Goal: Participate in discussion: Engage in conversation with other users on a specific topic

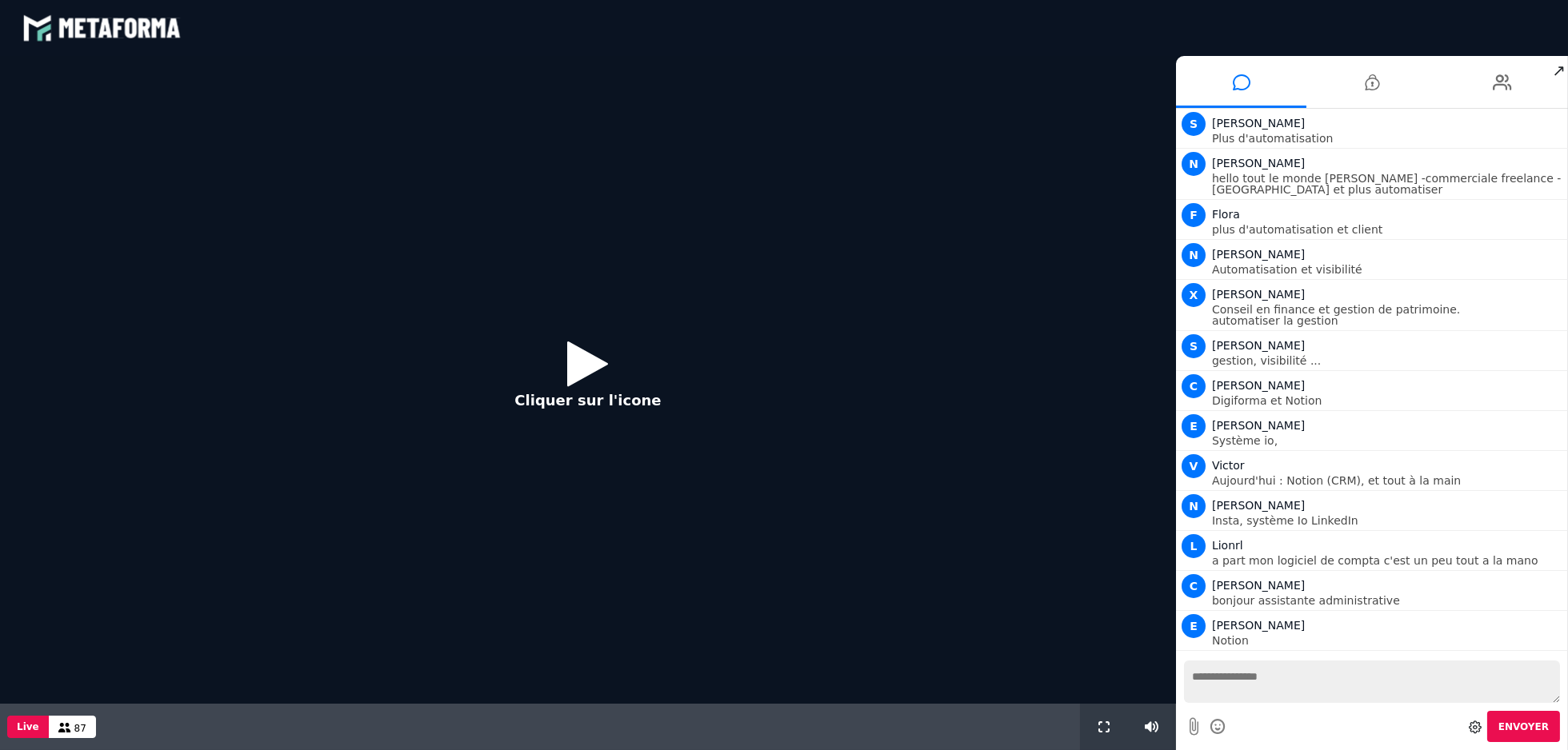
scroll to position [1113, 0]
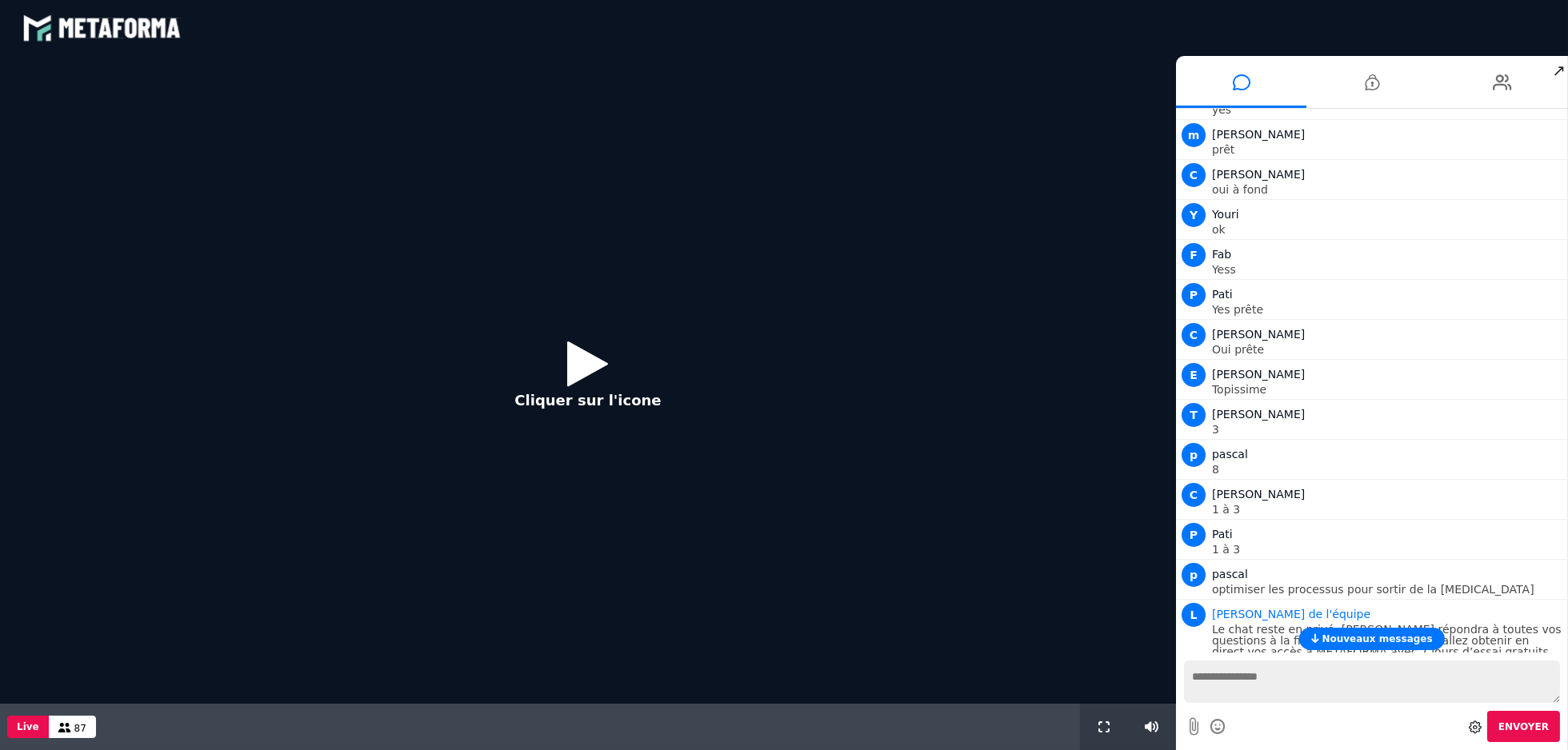
click at [582, 372] on icon at bounding box center [588, 363] width 41 height 52
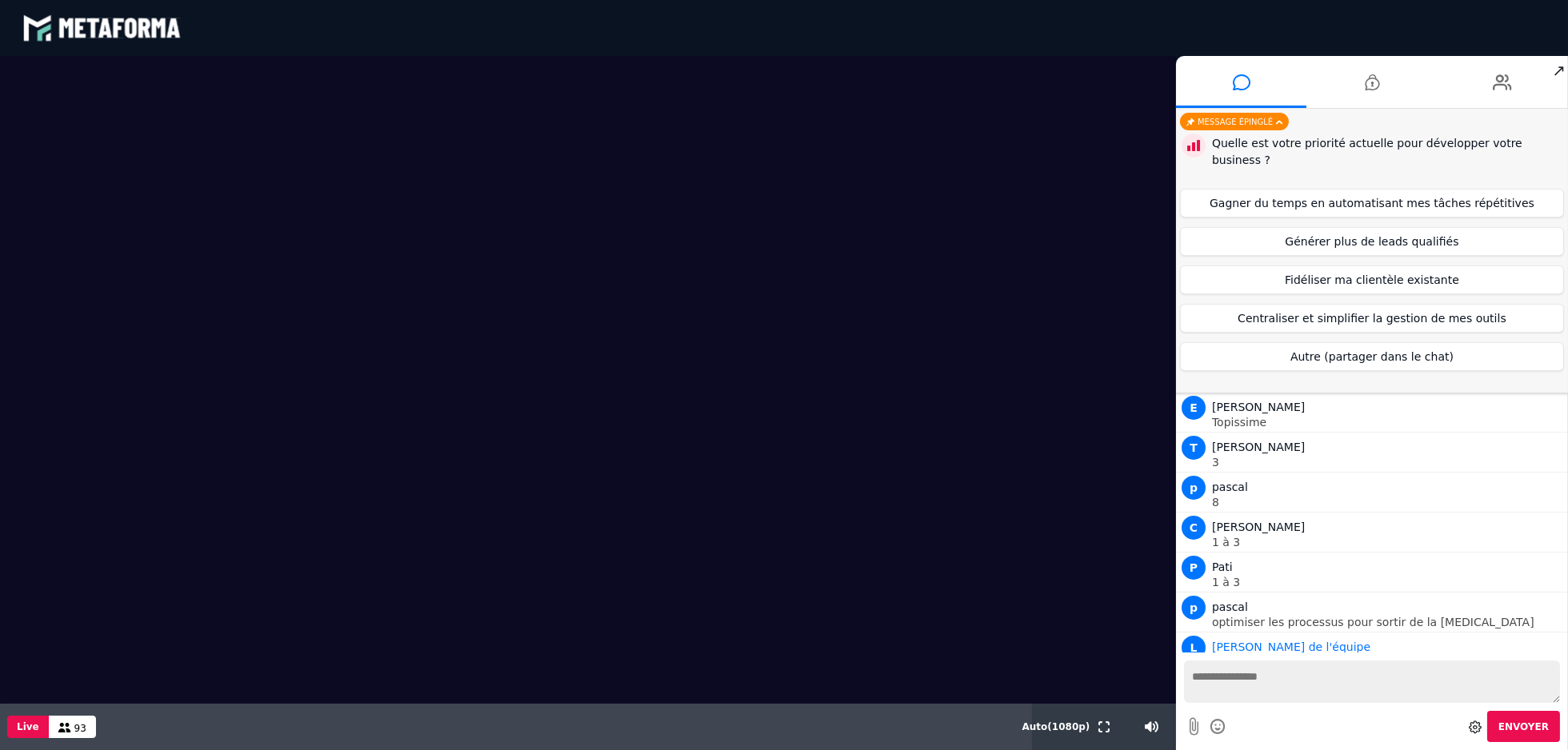
scroll to position [1154, 0]
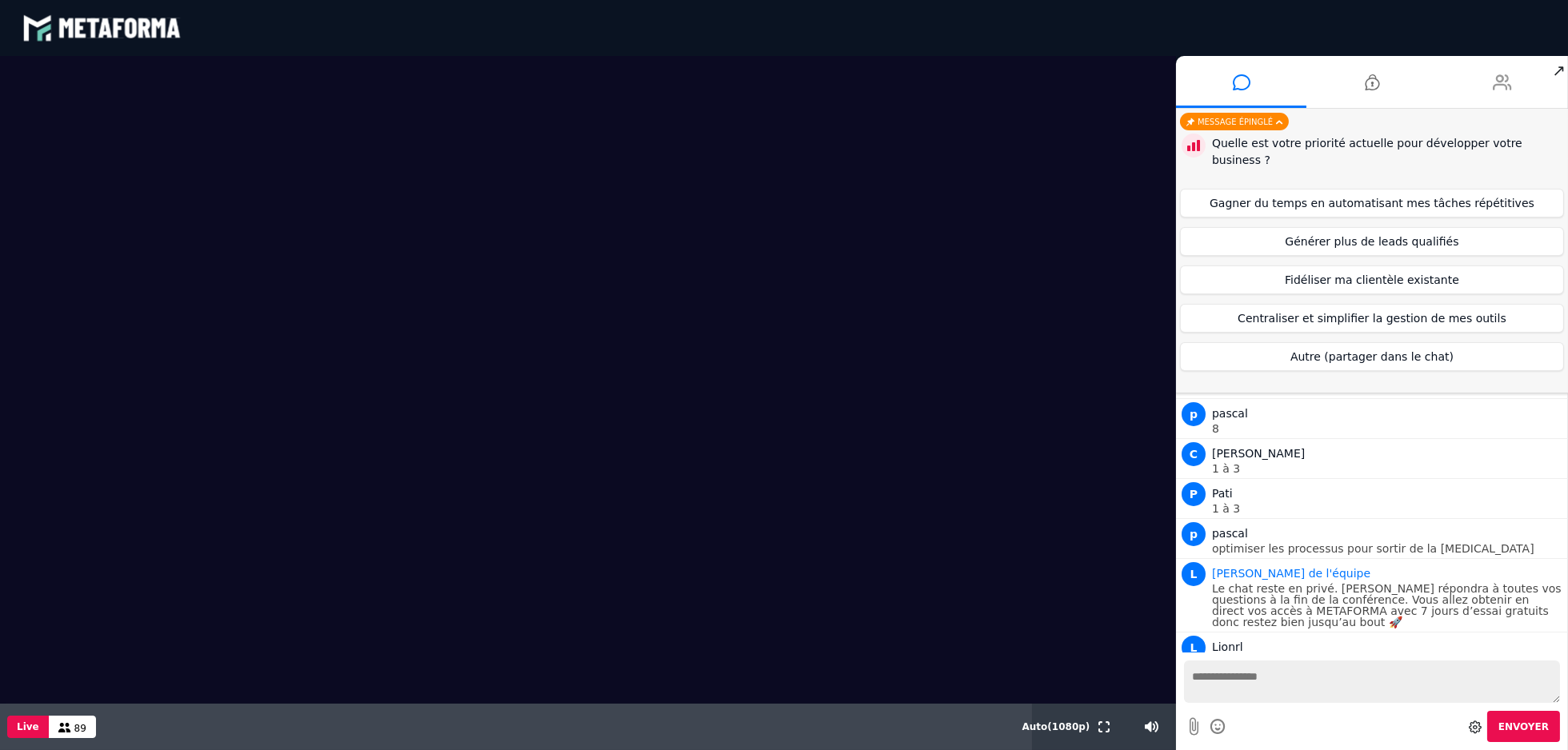
click at [1496, 80] on icon at bounding box center [1502, 83] width 19 height 40
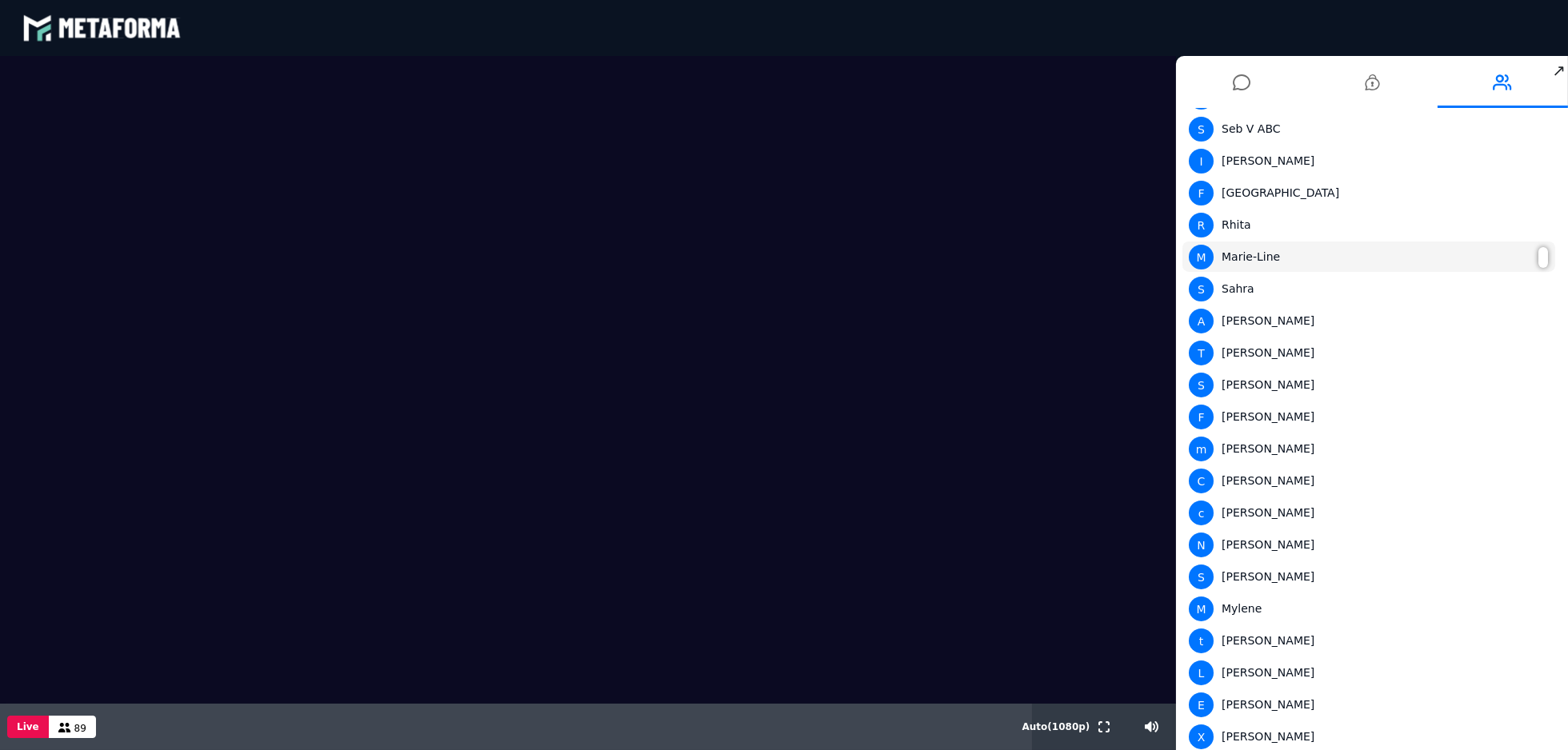
scroll to position [938, 0]
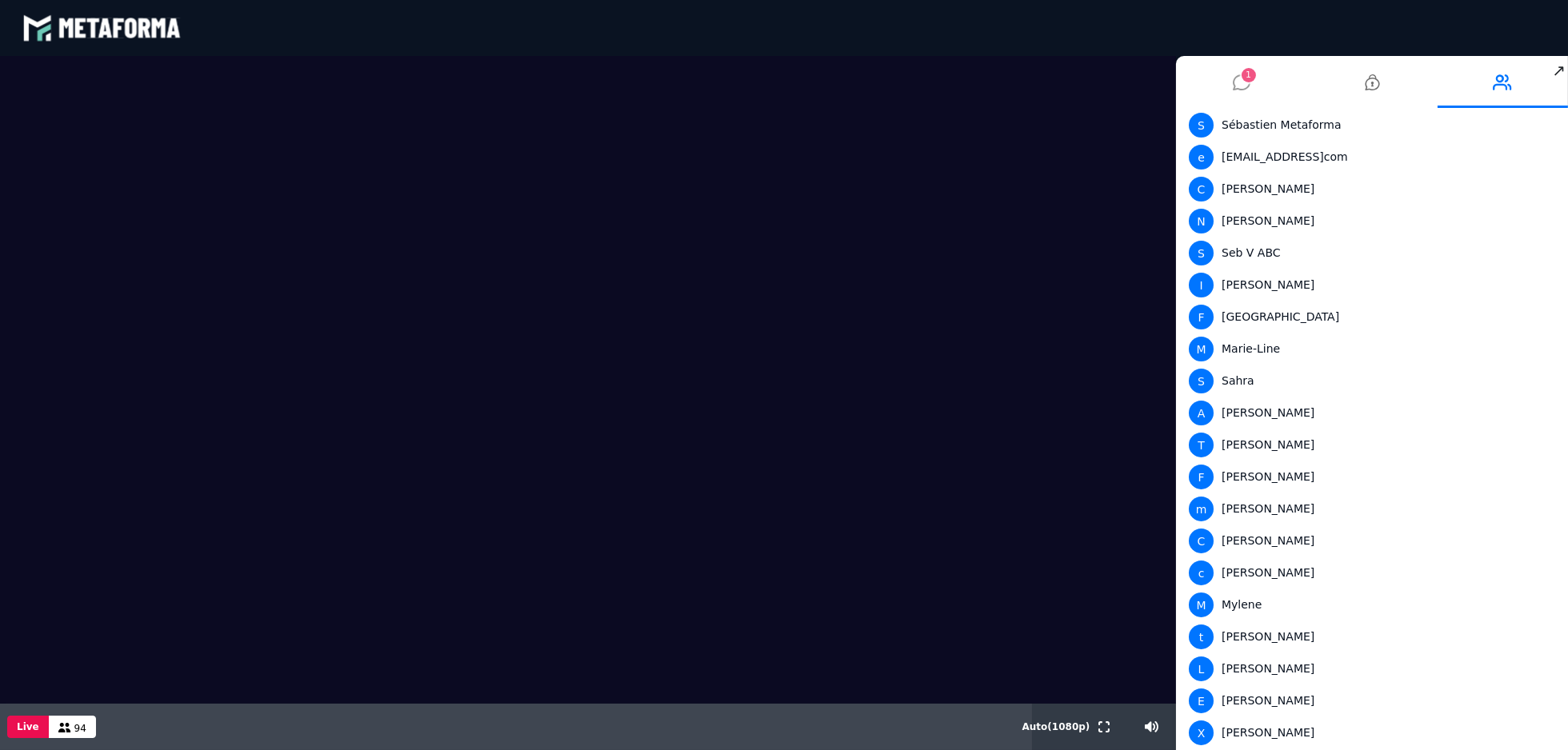
click at [1248, 77] on span "1" at bounding box center [1249, 75] width 14 height 14
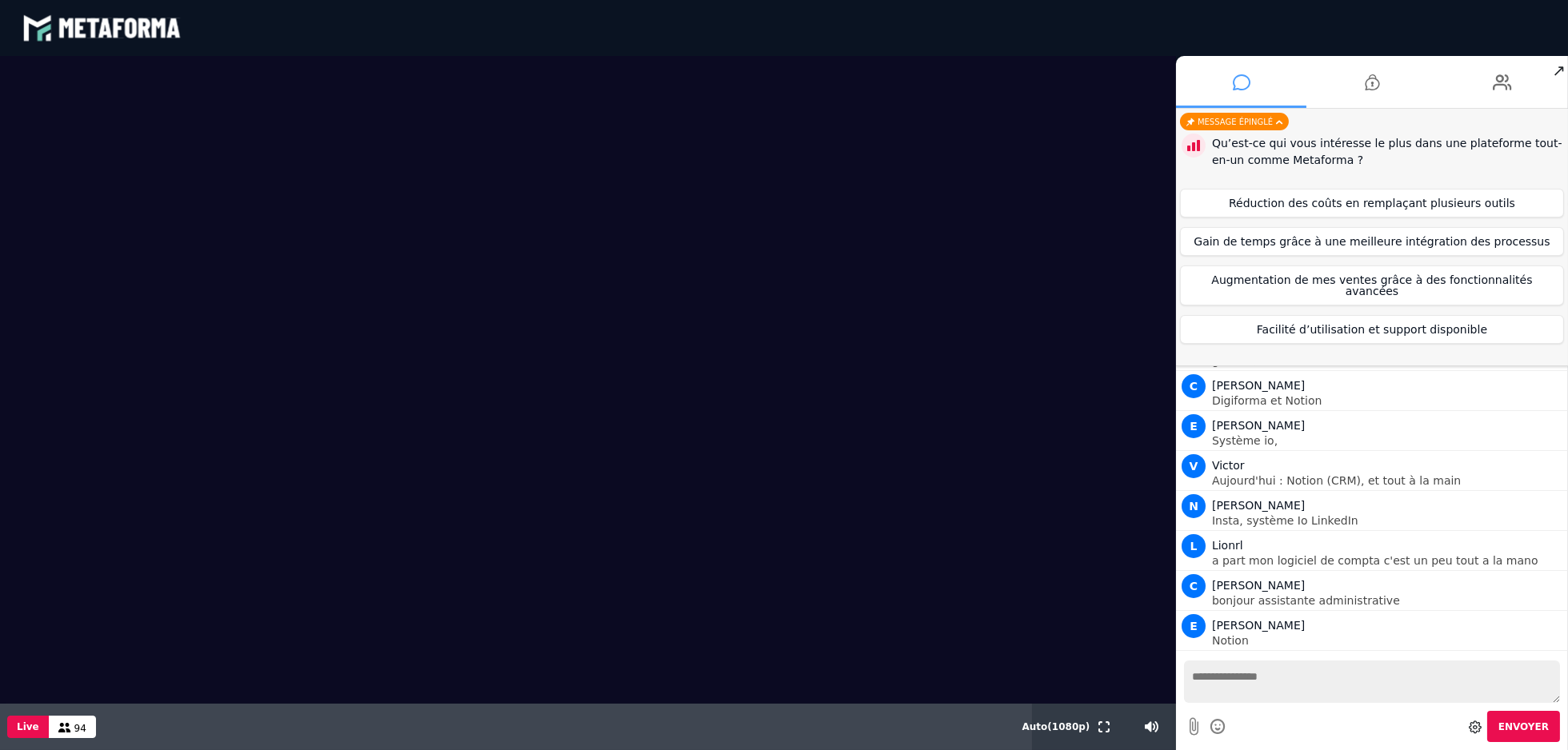
scroll to position [1081, 0]
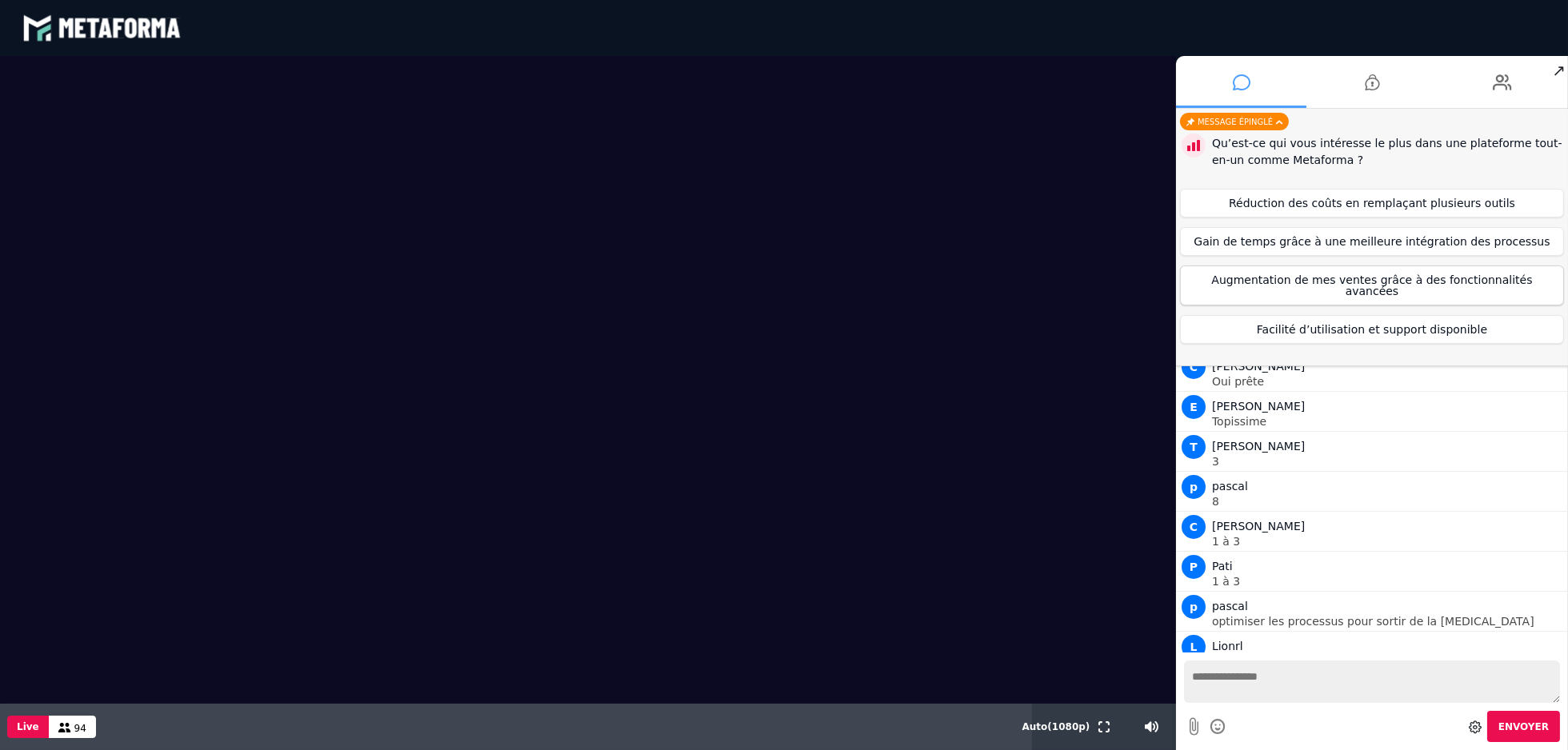
click at [1313, 283] on button "Augmentation de mes ventes grâce à des fonctionnalités avancées" at bounding box center [1372, 285] width 384 height 40
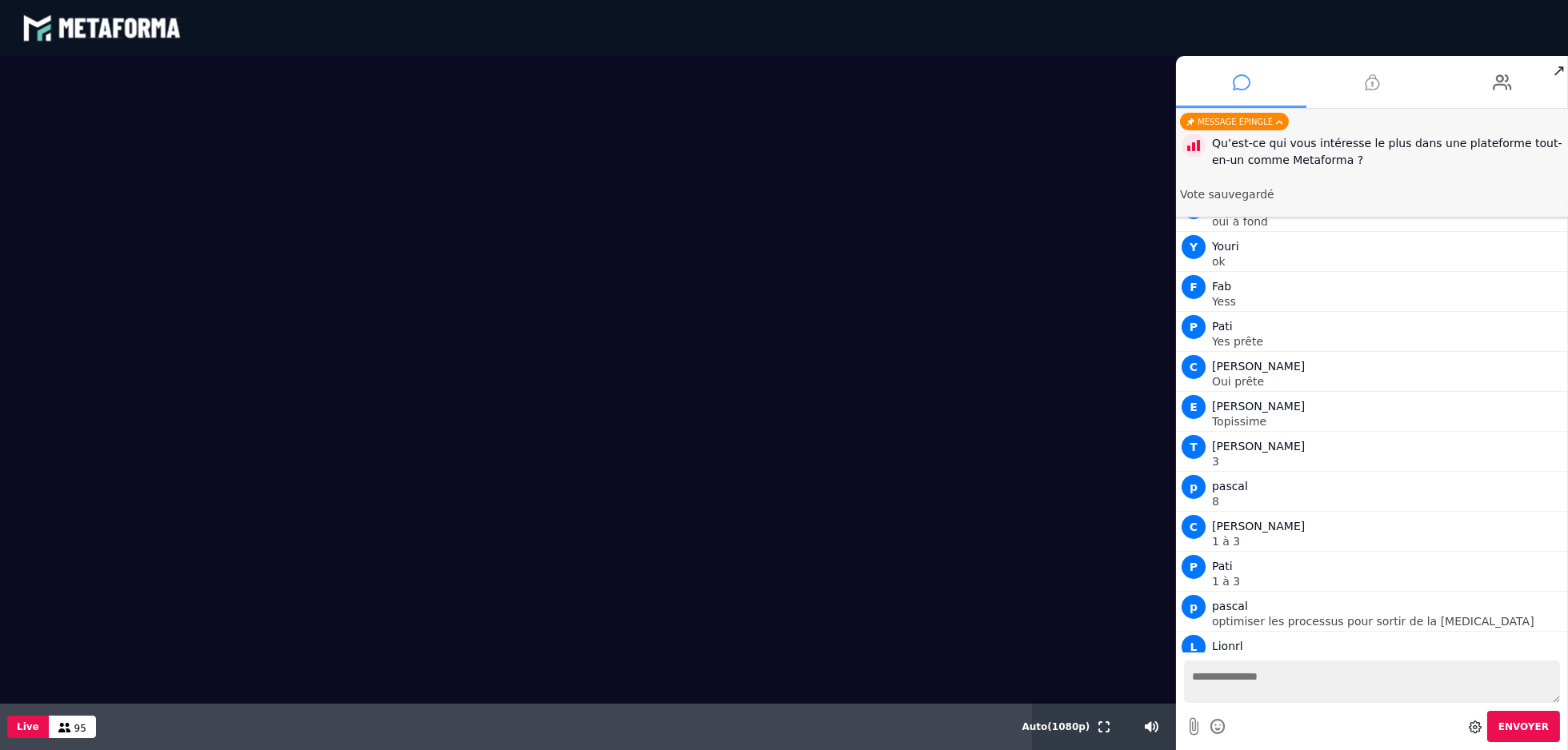
click at [1375, 83] on icon at bounding box center [1372, 83] width 14 height 40
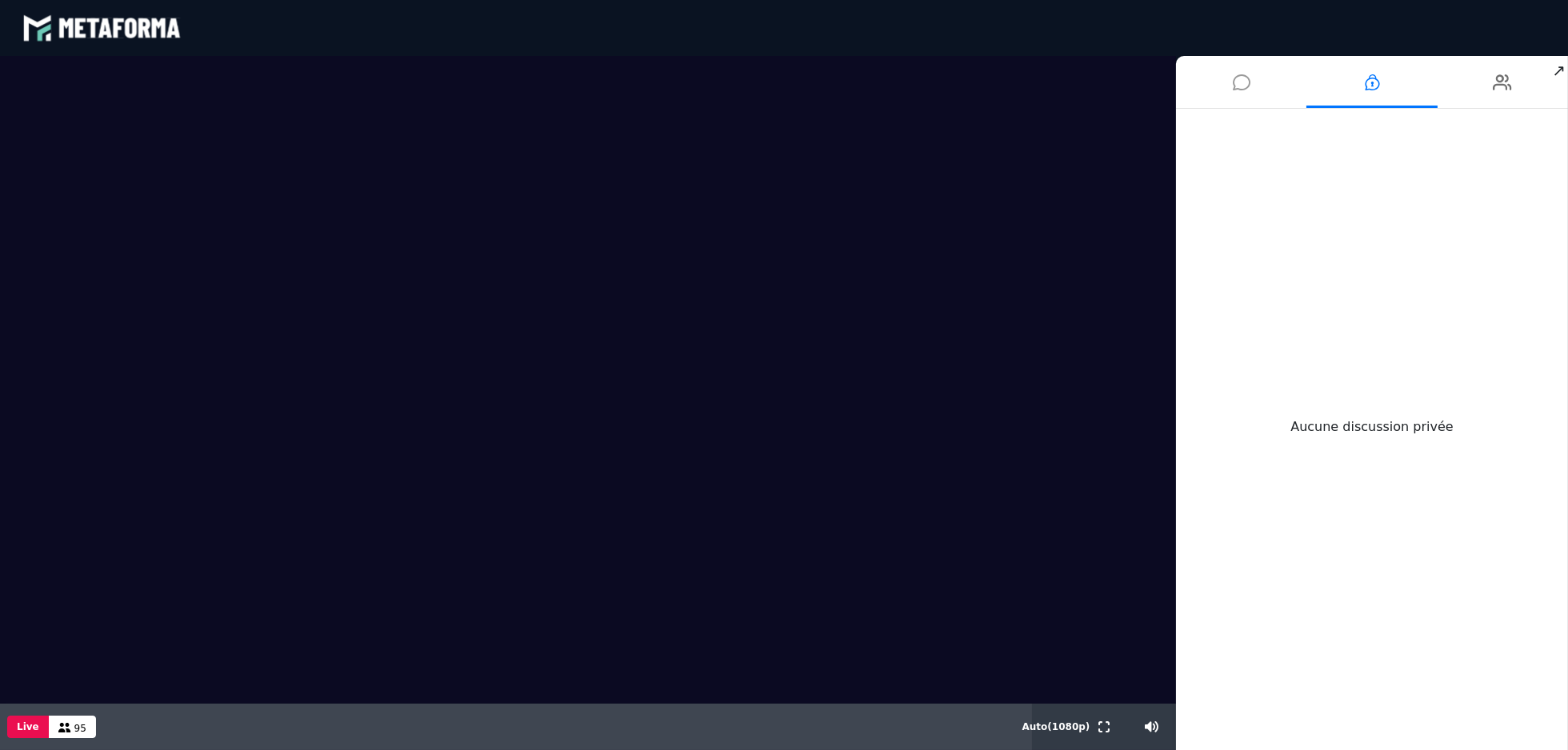
click at [1243, 83] on icon at bounding box center [1242, 83] width 18 height 40
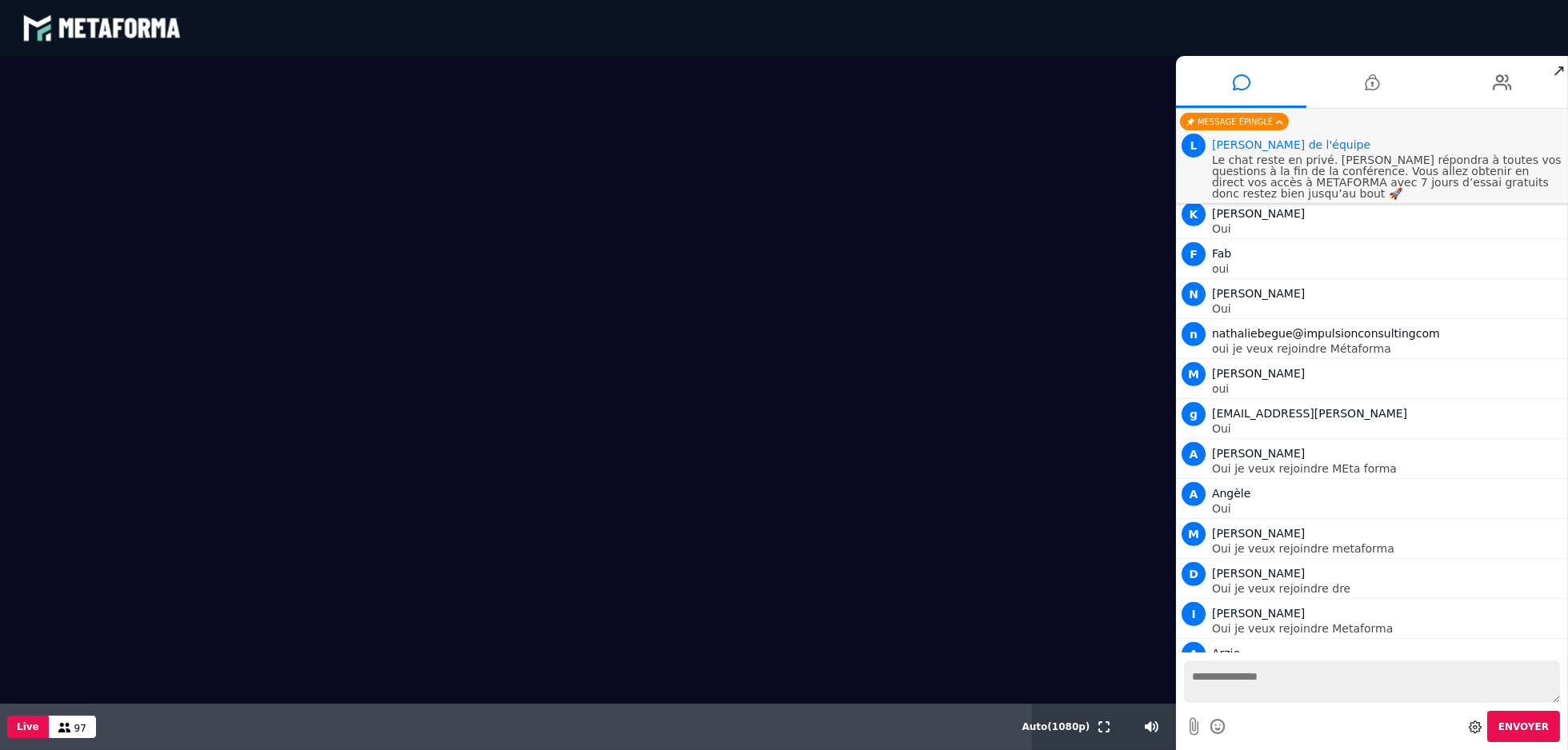
scroll to position [2393, 0]
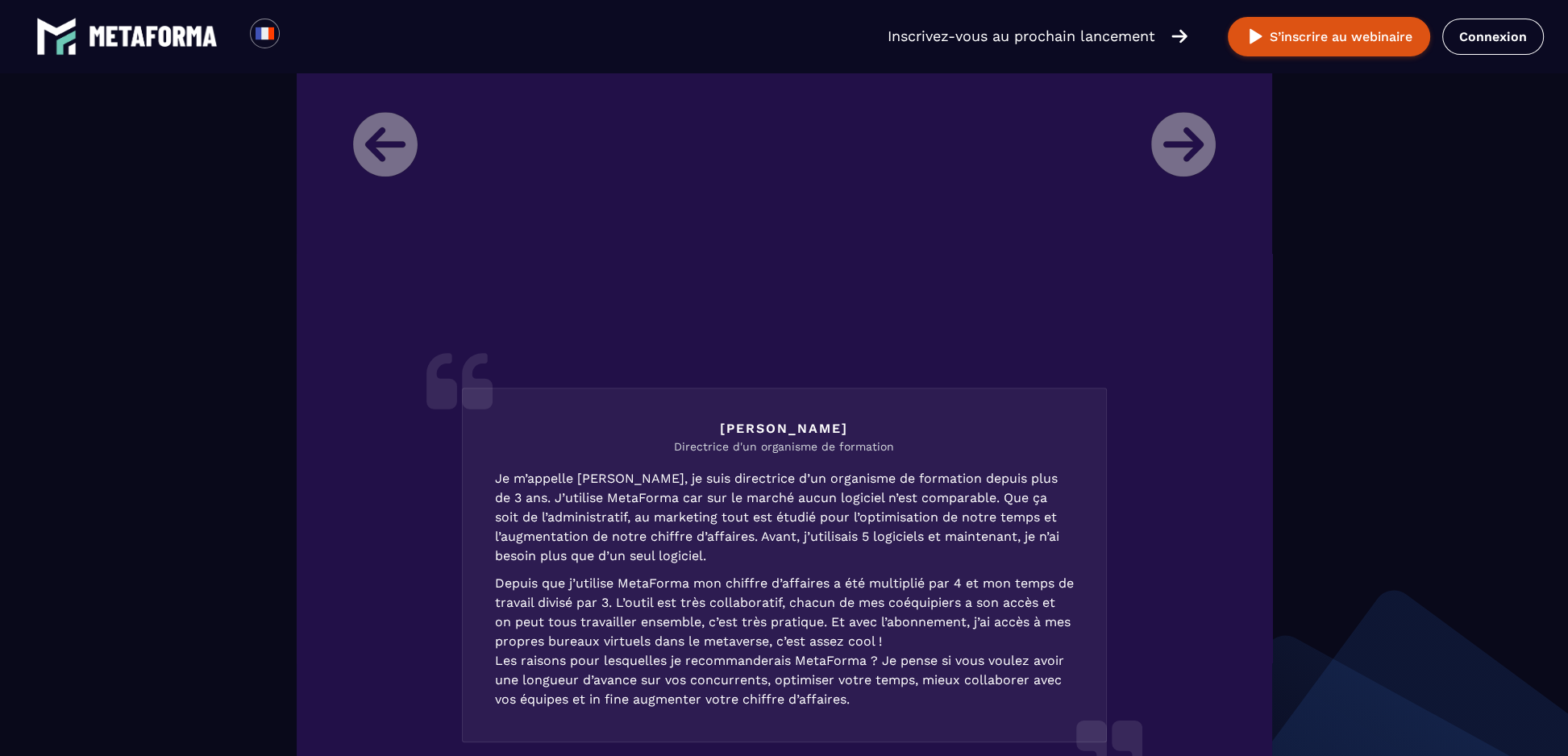
scroll to position [1989, 0]
